Goal: Task Accomplishment & Management: Use online tool/utility

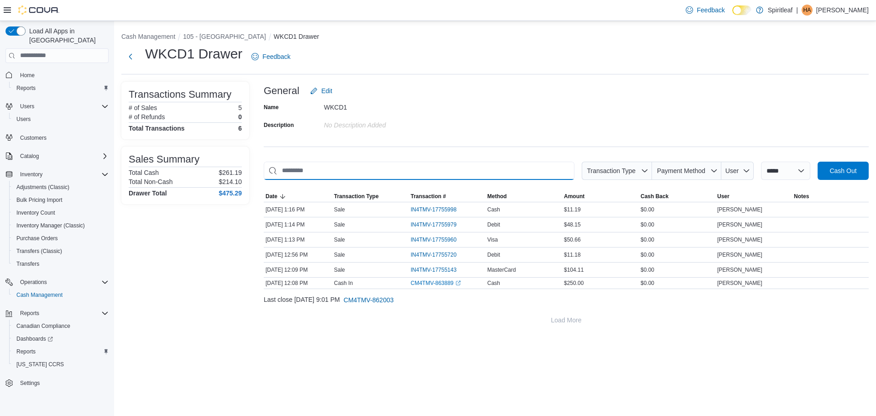
click at [401, 167] on input "This is a search bar. As you type, the results lower in the page will automatic…" at bounding box center [419, 171] width 311 height 18
type input "*"
click at [133, 58] on button "Next" at bounding box center [130, 56] width 18 height 18
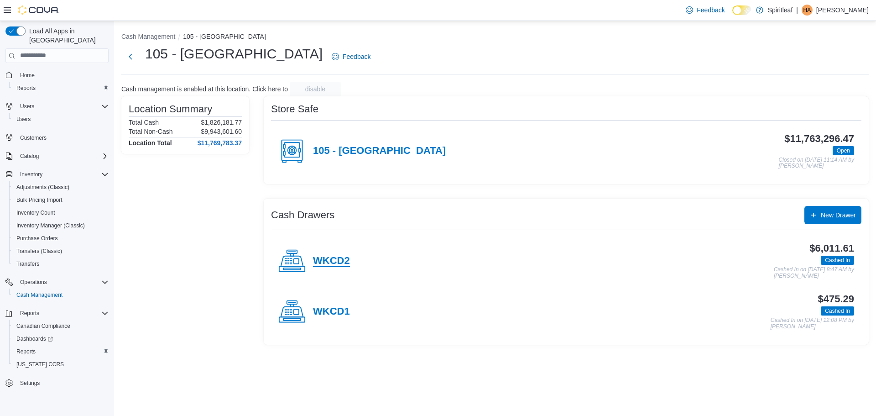
click at [328, 258] on h4 "WKCD2" at bounding box center [331, 261] width 37 height 12
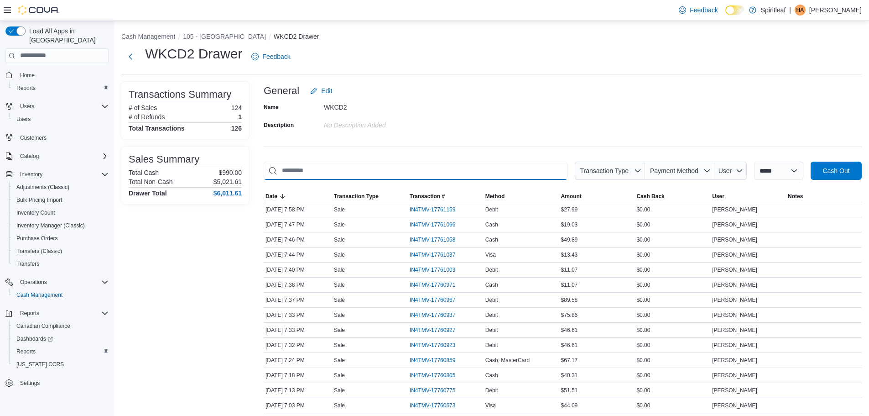
click at [366, 168] on input "This is a search bar. As you type, the results lower in the page will automatic…" at bounding box center [416, 171] width 304 height 18
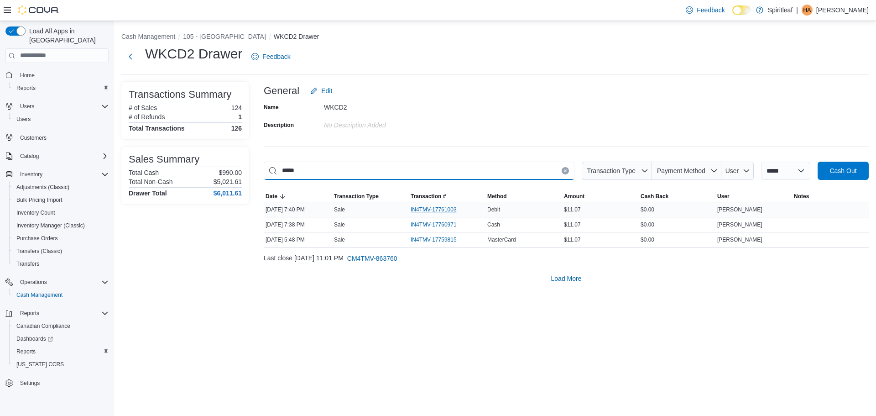
type input "*****"
click at [438, 208] on span "IN4TMV-17761003" at bounding box center [434, 209] width 46 height 7
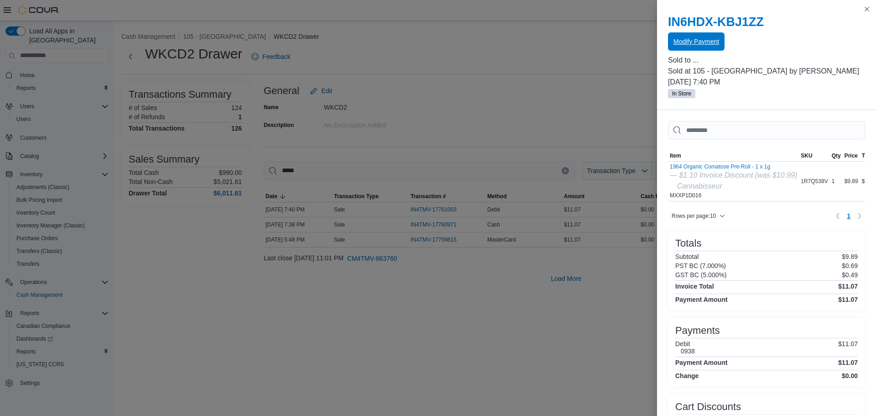
click at [714, 46] on span "Modify Payment" at bounding box center [697, 41] width 46 height 9
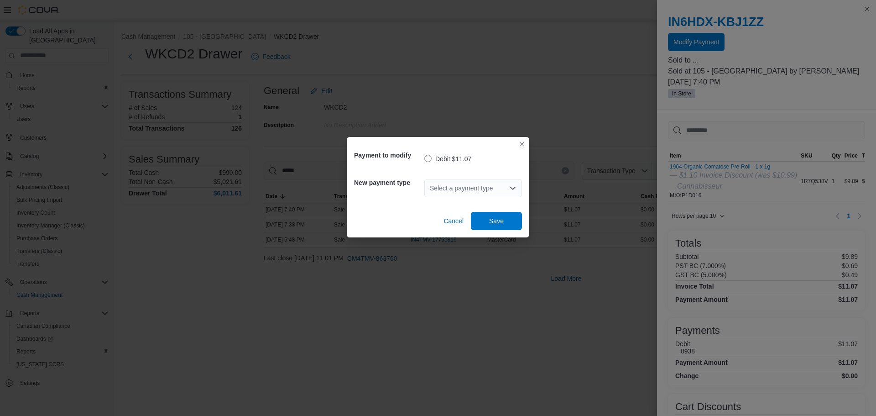
click at [464, 195] on div "Select a payment type" at bounding box center [473, 188] width 98 height 18
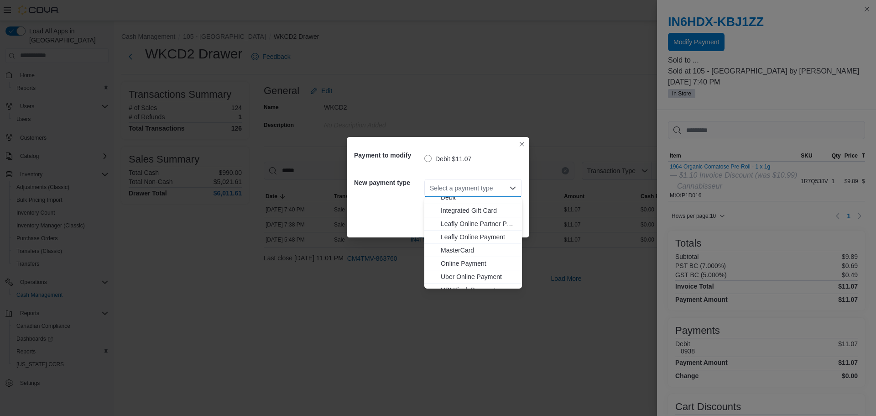
scroll to position [81, 0]
click at [480, 281] on span "Visa" at bounding box center [479, 281] width 76 height 9
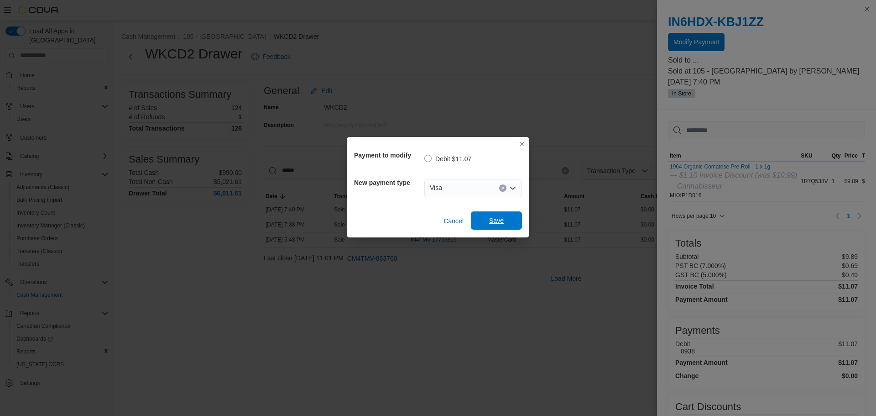
click at [488, 222] on span "Save" at bounding box center [496, 220] width 40 height 18
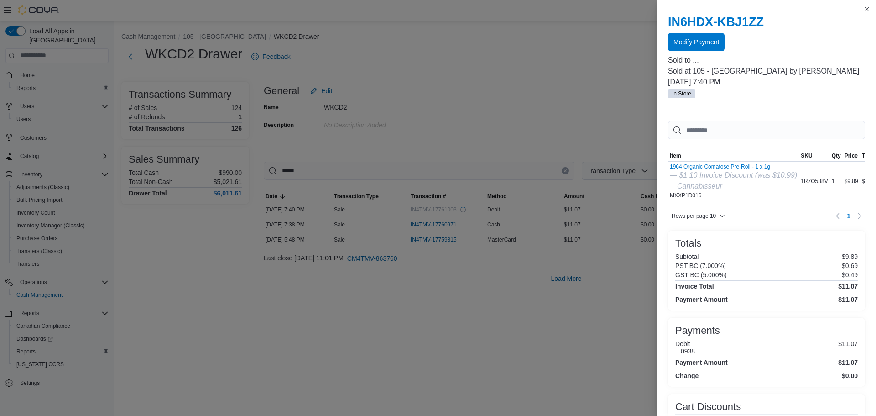
scroll to position [0, 0]
